Goal: Task Accomplishment & Management: Manage account settings

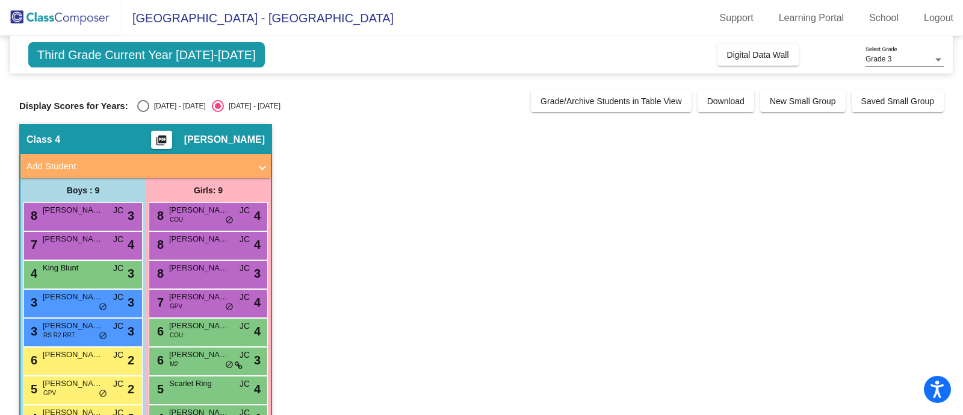
click at [180, 56] on span "Third Grade Current Year 2024-2025" at bounding box center [146, 54] width 236 height 25
click at [136, 58] on span "Third Grade Current Year 2024-2025" at bounding box center [146, 54] width 236 height 25
click at [103, 55] on span "Third Grade Current Year 2024-2025" at bounding box center [146, 54] width 236 height 25
click at [906, 57] on div "Grade 3" at bounding box center [898, 59] width 67 height 8
click at [906, 57] on span "Grade 3" at bounding box center [904, 60] width 78 height 22
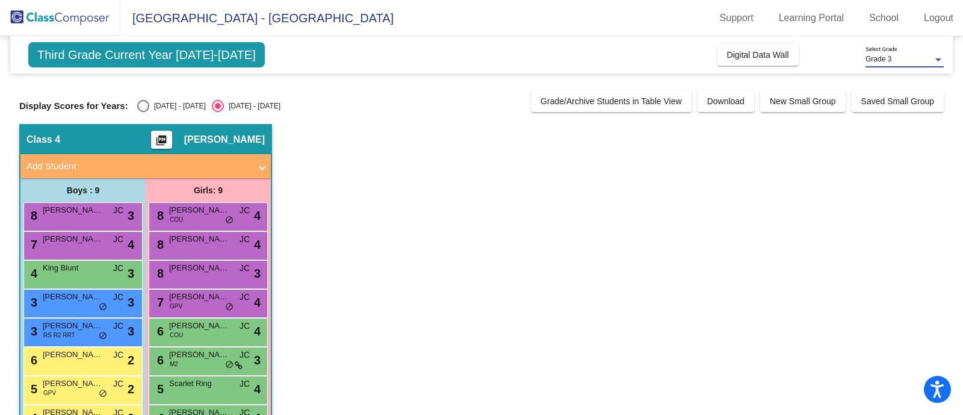
click at [188, 58] on span "Third Grade Current Year 2024-2025" at bounding box center [146, 54] width 236 height 25
click at [152, 57] on span "Third Grade Current Year 2024-2025" at bounding box center [146, 54] width 236 height 25
click at [208, 139] on span "Jordan Cockerham" at bounding box center [224, 140] width 81 height 12
click at [159, 52] on span "Third Grade Current Year 2024-2025" at bounding box center [146, 54] width 236 height 25
click at [156, 102] on div "2023 - 2024" at bounding box center [177, 105] width 57 height 11
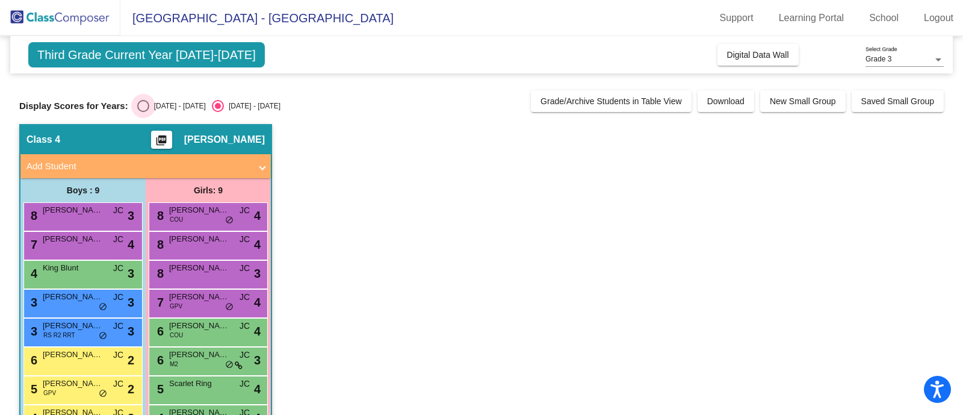
click at [143, 112] on input "2023 - 2024" at bounding box center [143, 112] width 1 height 1
radio input "true"
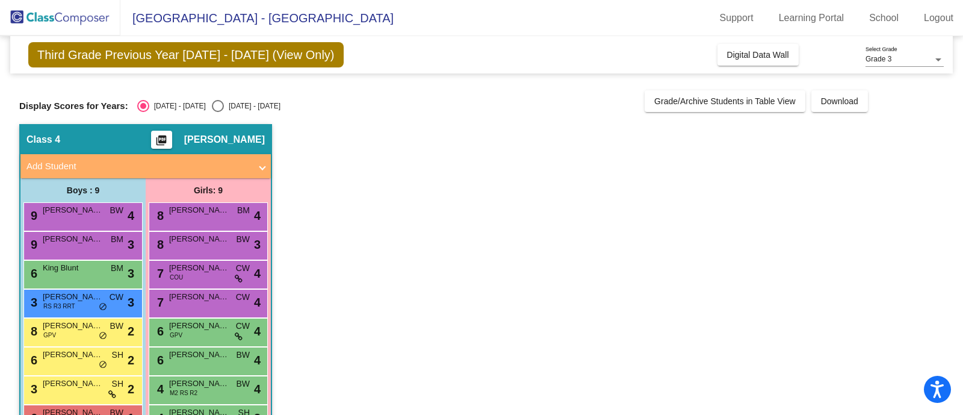
click at [224, 105] on div "2024 - 2025" at bounding box center [252, 105] width 57 height 11
click at [218, 112] on input "2024 - 2025" at bounding box center [217, 112] width 1 height 1
radio input "true"
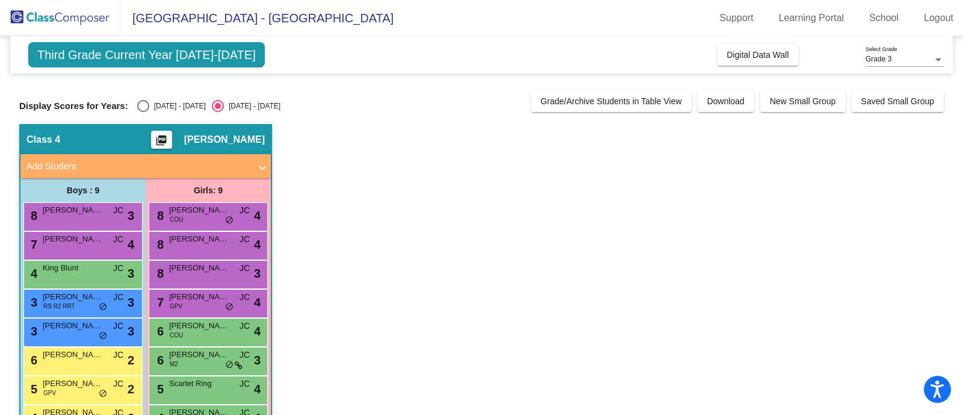
click at [151, 98] on div "Display Scores for Years: 2023 - 2024 2024 - 2025 Grade/Archive Students in Tab…" at bounding box center [481, 101] width 924 height 22
click at [153, 106] on div "2023 - 2024" at bounding box center [177, 105] width 57 height 11
click at [143, 112] on input "2023 - 2024" at bounding box center [143, 112] width 1 height 1
radio input "true"
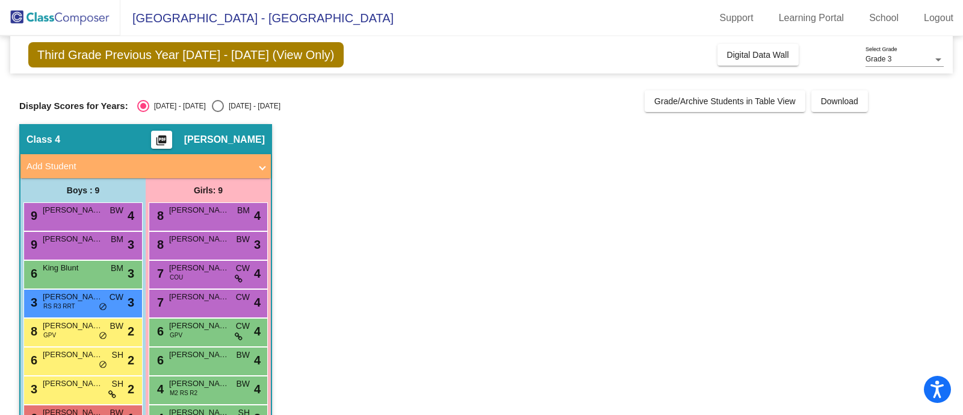
click at [224, 100] on div "2024 - 2025" at bounding box center [252, 105] width 57 height 11
click at [217, 112] on input "2024 - 2025" at bounding box center [217, 112] width 1 height 1
radio input "true"
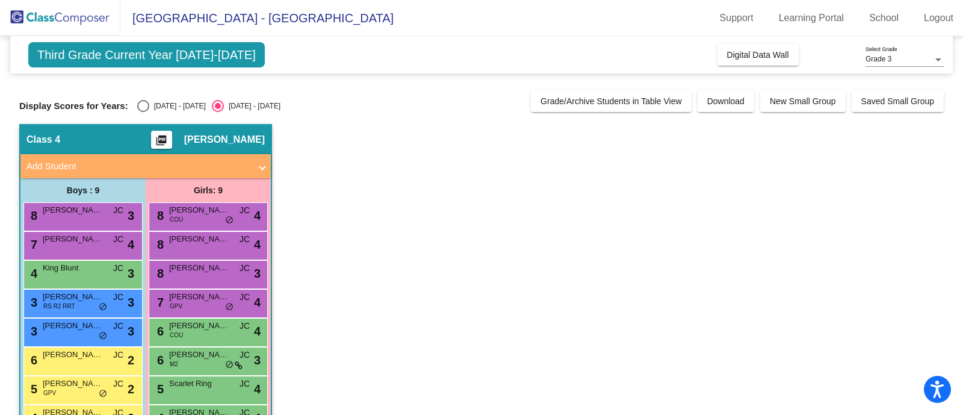
click at [147, 105] on div "Select an option" at bounding box center [143, 106] width 12 height 12
click at [143, 112] on input "2023 - 2024" at bounding box center [143, 112] width 1 height 1
radio input "true"
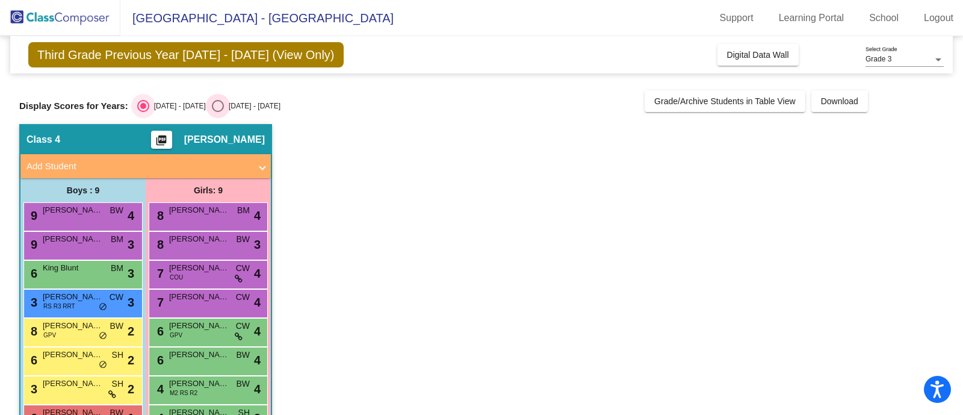
click at [246, 105] on div "2024 - 2025" at bounding box center [252, 105] width 57 height 11
click at [218, 112] on input "2024 - 2025" at bounding box center [217, 112] width 1 height 1
radio input "true"
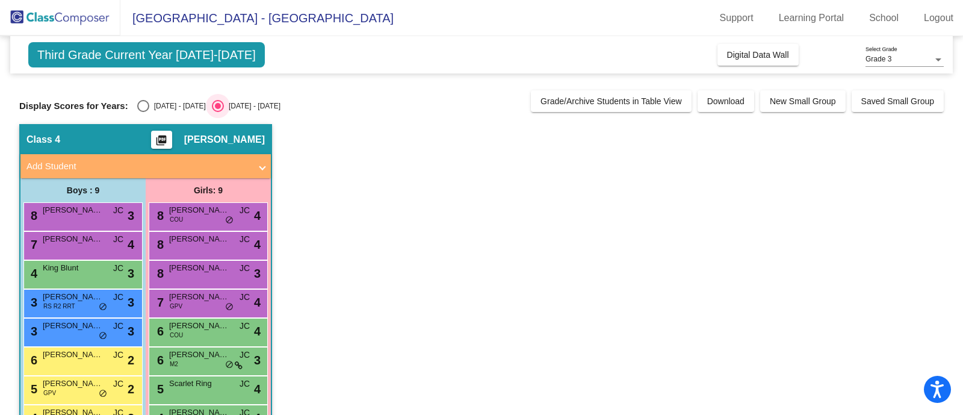
click at [168, 107] on div "2023 - 2024" at bounding box center [177, 105] width 57 height 11
click at [143, 112] on input "2023 - 2024" at bounding box center [143, 112] width 1 height 1
radio input "true"
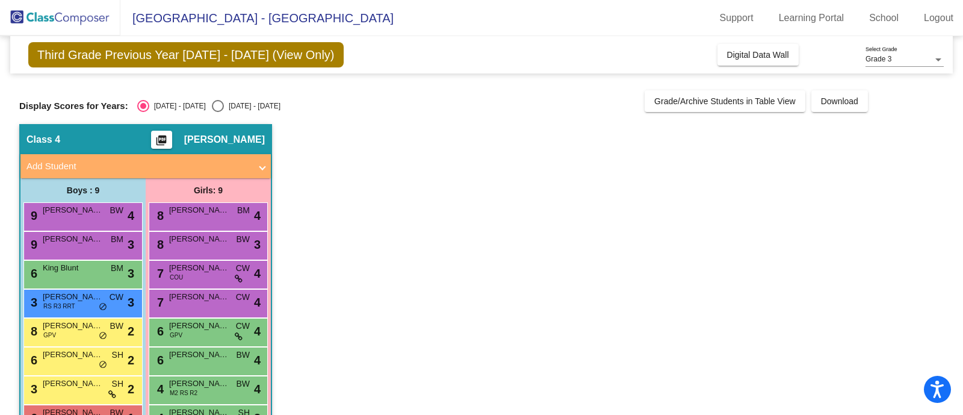
click at [245, 97] on div "Display Scores for Years: 2023 - 2024 2024 - 2025 Grade/Archive Students in Tab…" at bounding box center [481, 101] width 924 height 22
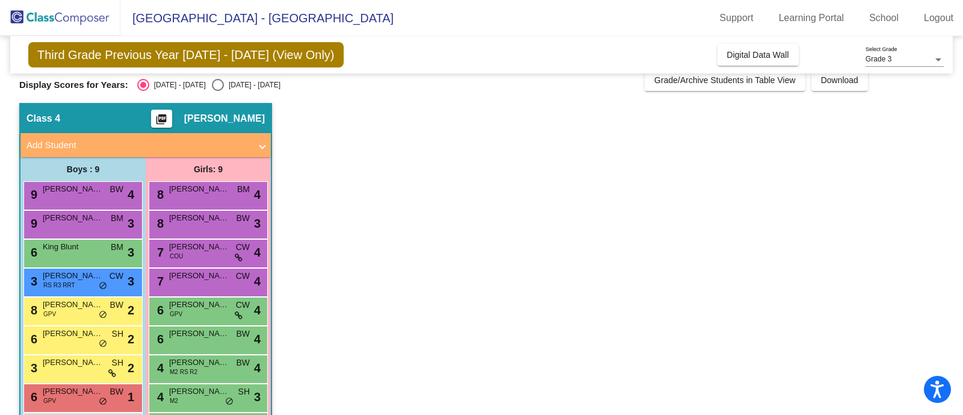
scroll to position [21, 0]
click at [212, 79] on div "Select an option" at bounding box center [218, 85] width 12 height 12
click at [217, 91] on input "2024 - 2025" at bounding box center [217, 91] width 1 height 1
radio input "true"
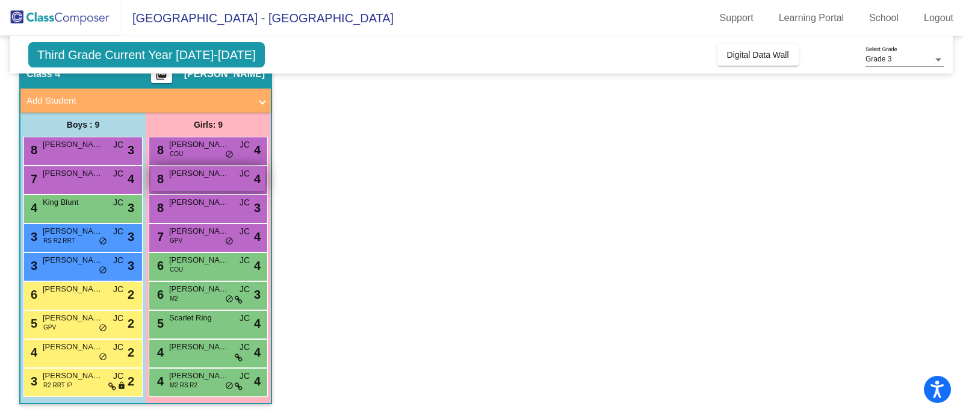
scroll to position [0, 0]
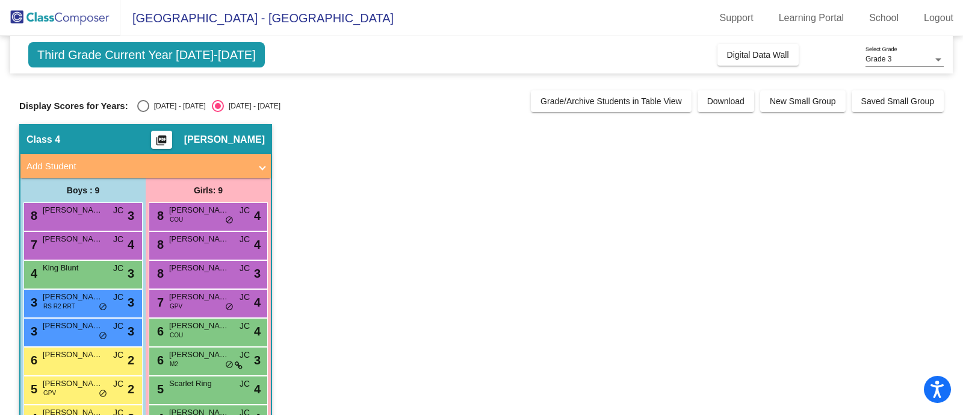
click at [153, 113] on div "Third Grade Current Year 2024-2025 Add, Move, or Retain Students Off On Incomin…" at bounding box center [481, 258] width 924 height 445
click at [152, 103] on div "2023 - 2024" at bounding box center [177, 105] width 57 height 11
click at [143, 112] on input "2023 - 2024" at bounding box center [143, 112] width 1 height 1
radio input "true"
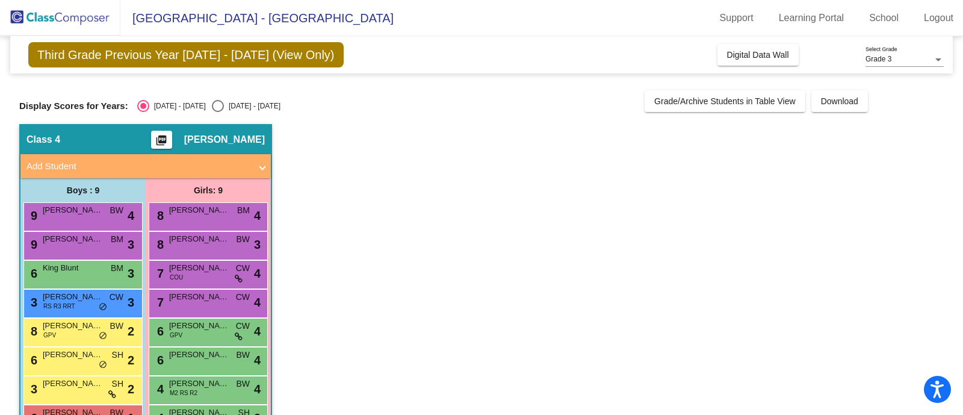
click at [236, 102] on div "2024 - 2025" at bounding box center [252, 105] width 57 height 11
click at [218, 112] on input "2024 - 2025" at bounding box center [217, 112] width 1 height 1
radio input "true"
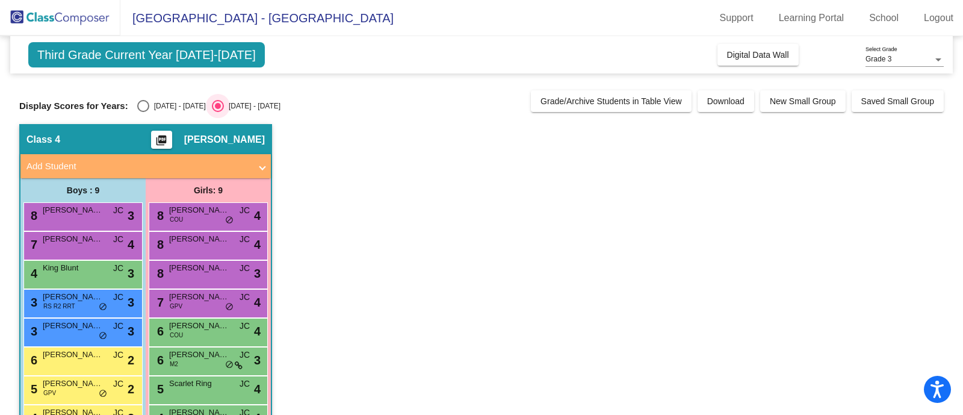
click at [146, 105] on div "Select an option" at bounding box center [143, 106] width 12 height 12
click at [143, 112] on input "2023 - 2024" at bounding box center [143, 112] width 1 height 1
radio input "true"
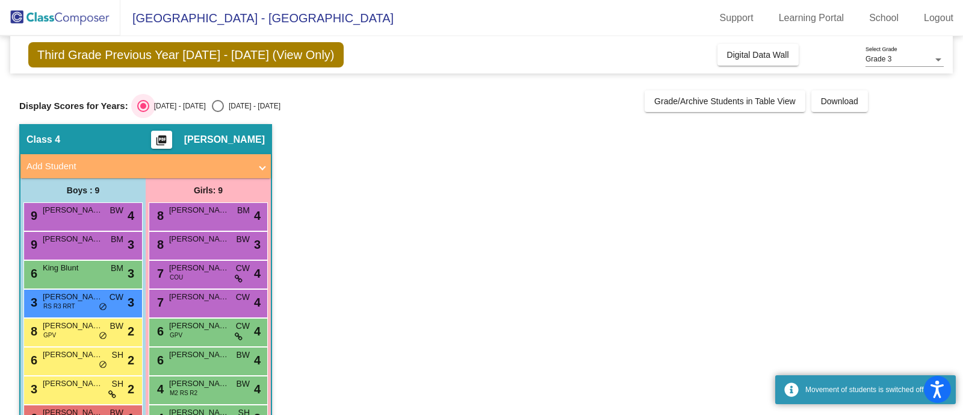
click at [231, 106] on div "2024 - 2025" at bounding box center [252, 105] width 57 height 11
click at [218, 112] on input "2024 - 2025" at bounding box center [217, 112] width 1 height 1
radio input "true"
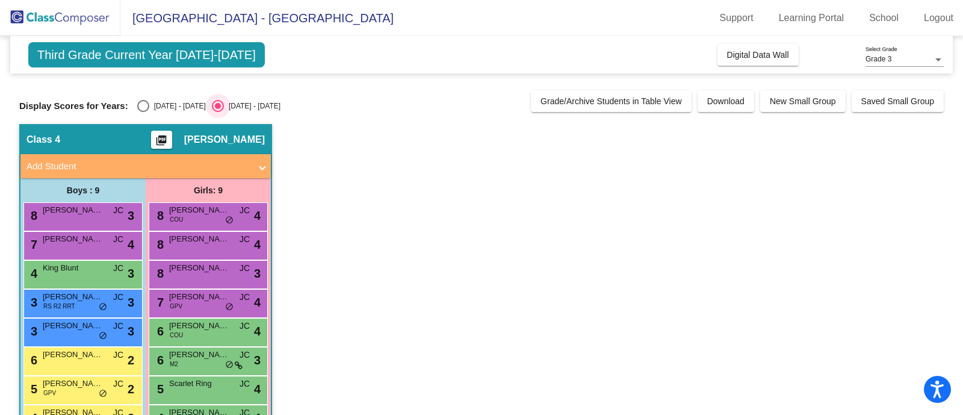
click at [165, 105] on div "2023 - 2024" at bounding box center [177, 105] width 57 height 11
click at [143, 112] on input "2023 - 2024" at bounding box center [143, 112] width 1 height 1
radio input "true"
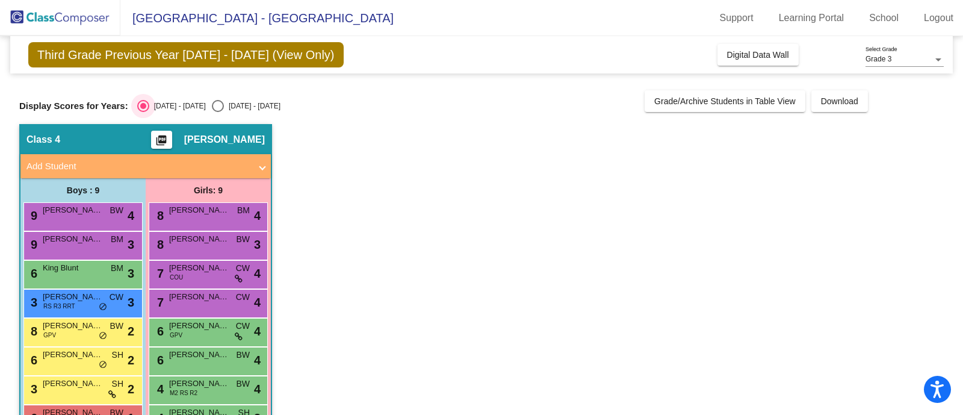
click at [241, 104] on div "2024 - 2025" at bounding box center [252, 105] width 57 height 11
click at [218, 112] on input "2024 - 2025" at bounding box center [217, 112] width 1 height 1
radio input "true"
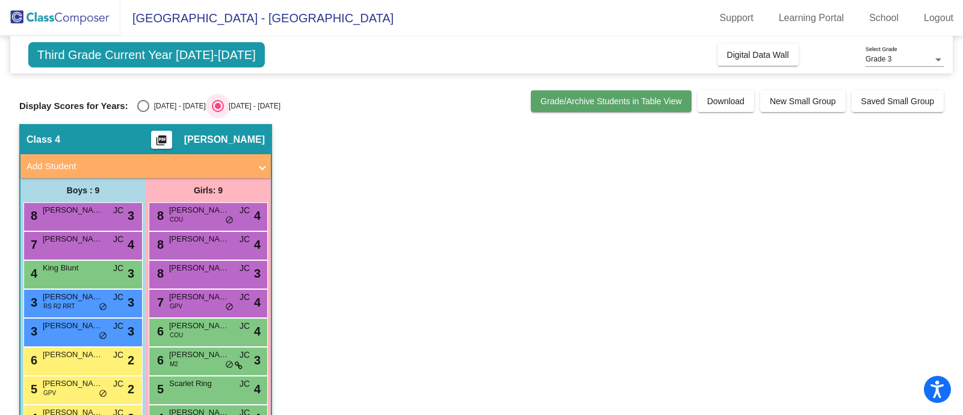
click at [566, 110] on button "Grade/Archive Students in Table View" at bounding box center [611, 101] width 161 height 22
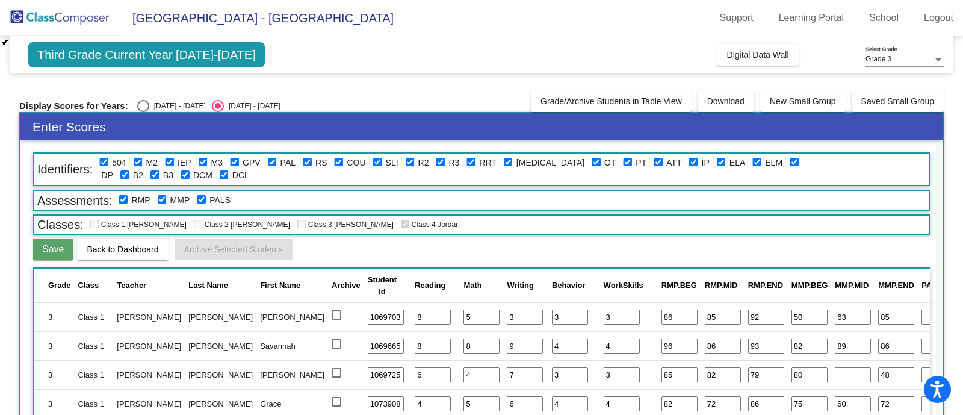
click at [60, 241] on button "Save" at bounding box center [52, 249] width 41 height 22
click at [44, 247] on span "Save" at bounding box center [53, 249] width 22 height 10
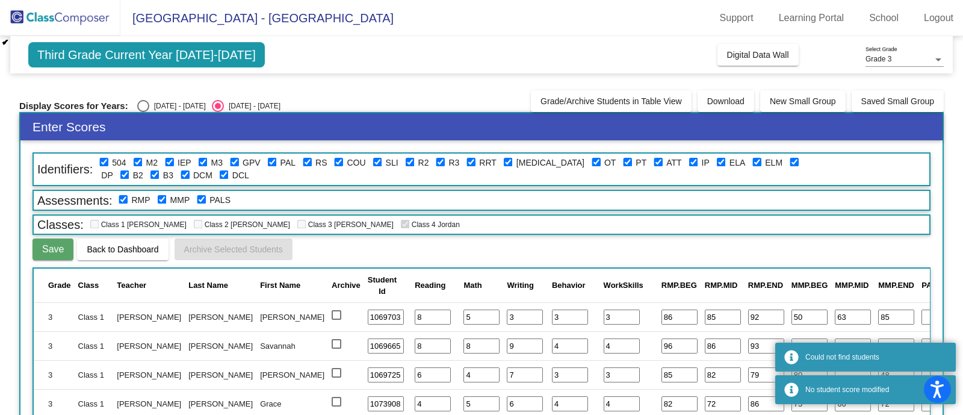
click at [170, 51] on span "Third Grade Current Year 2024-2025" at bounding box center [146, 54] width 236 height 25
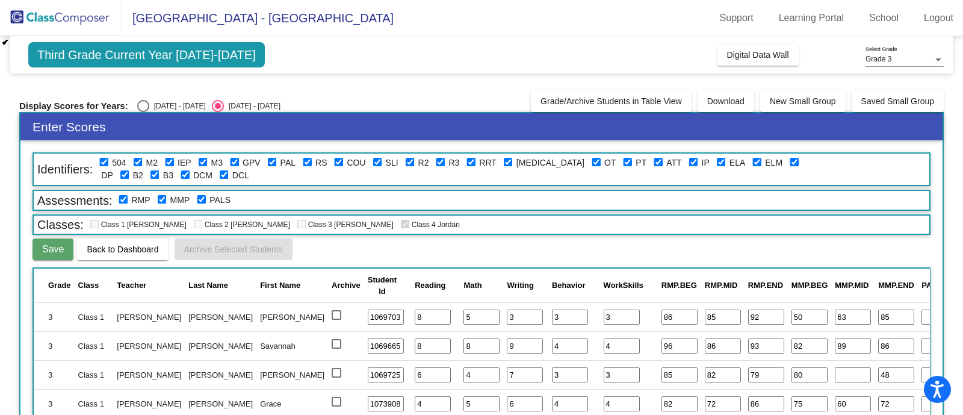
click at [46, 18] on img at bounding box center [60, 17] width 120 height 35
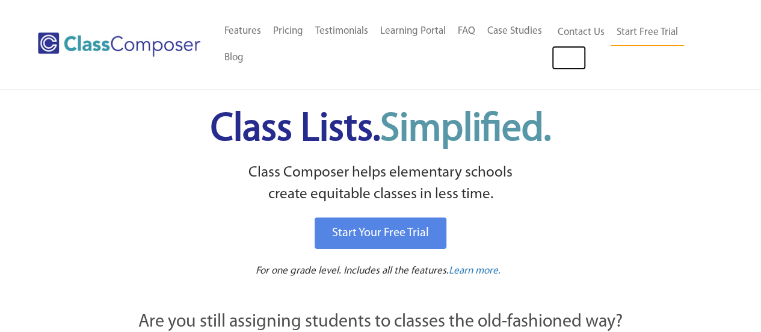
click at [569, 60] on link "Log In" at bounding box center [569, 58] width 34 height 24
click at [570, 53] on link "Log In" at bounding box center [569, 58] width 34 height 24
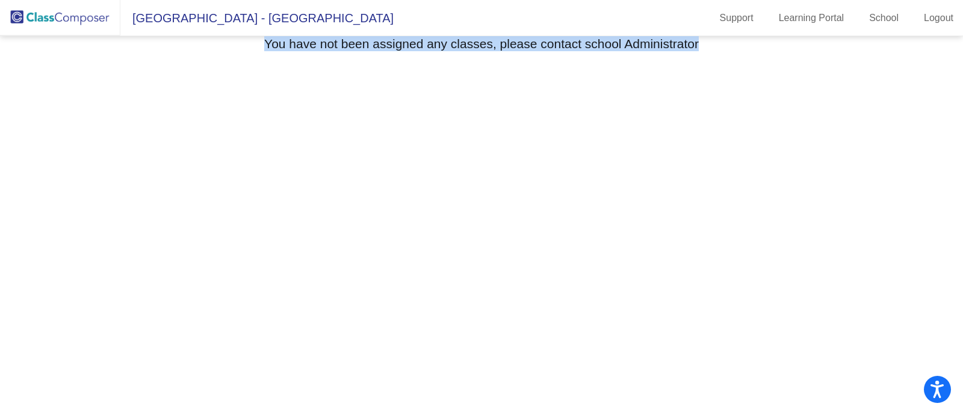
drag, startPoint x: 713, startPoint y: 42, endPoint x: 261, endPoint y: 55, distance: 452.1
click at [261, 55] on mat-sidenav-content "Select Grade You have not been assigned any classes, please contact school Admi…" at bounding box center [481, 225] width 963 height 378
copy h3 "You have not been assigned any classes, please contact school Administrator"
